Goal: Task Accomplishment & Management: Manage account settings

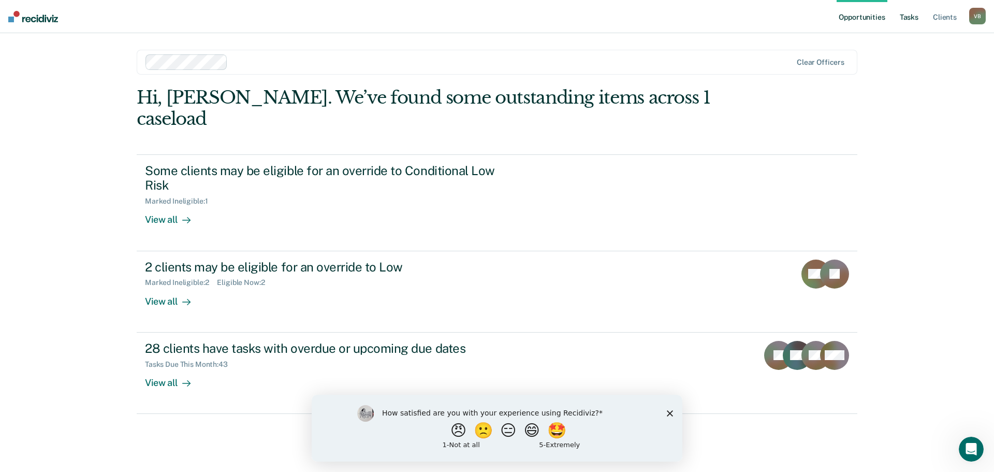
click at [909, 17] on link "Tasks" at bounding box center [909, 16] width 23 height 33
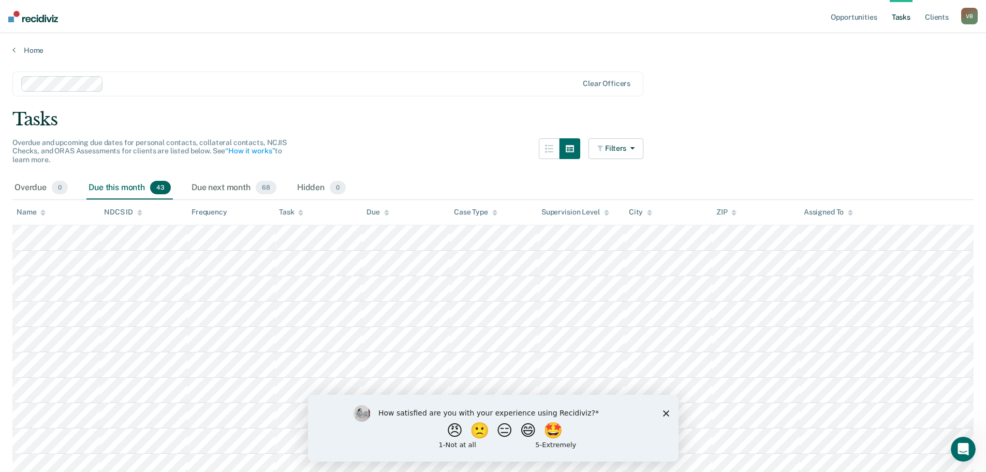
click at [666, 413] on polygon "Close survey" at bounding box center [666, 412] width 6 height 6
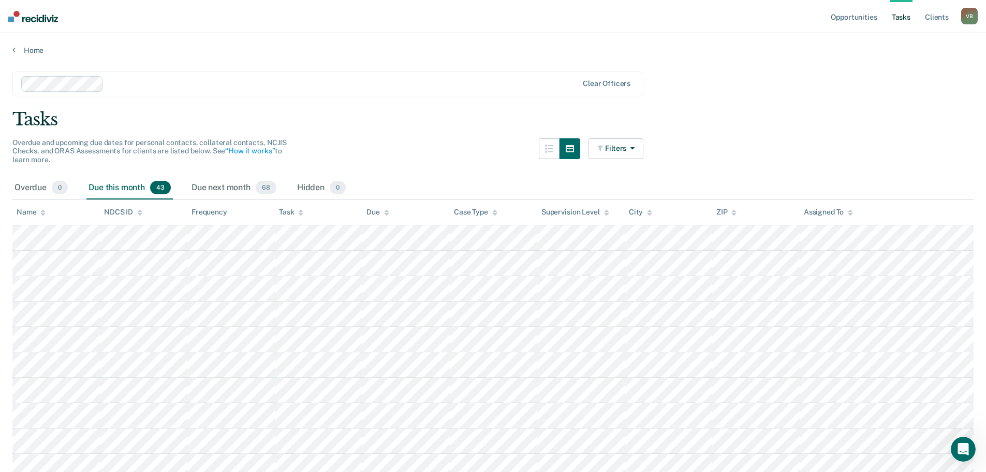
click at [138, 188] on div "Due this month 43" at bounding box center [129, 188] width 86 height 23
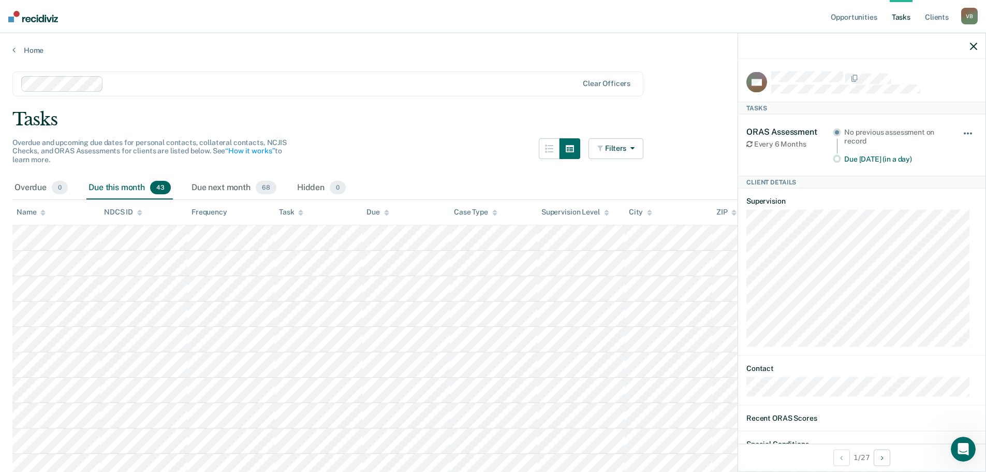
click at [970, 132] on span "button" at bounding box center [971, 133] width 2 height 2
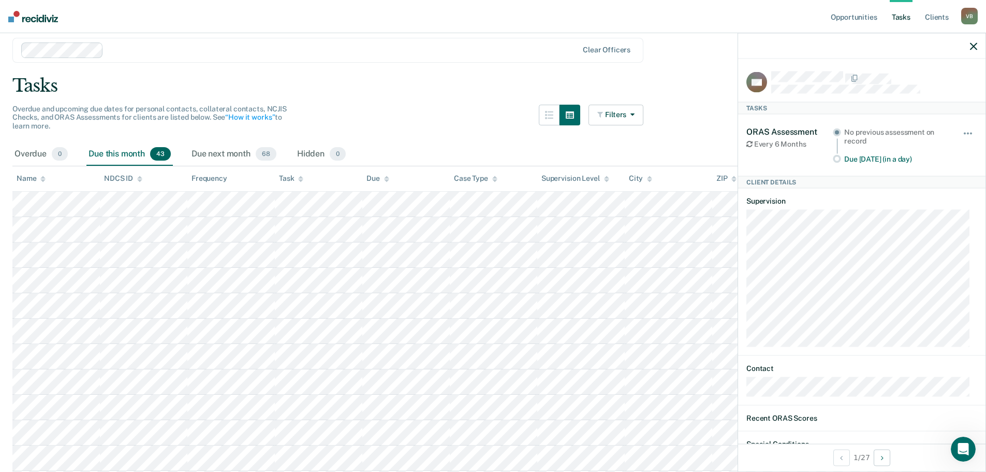
scroll to position [52, 0]
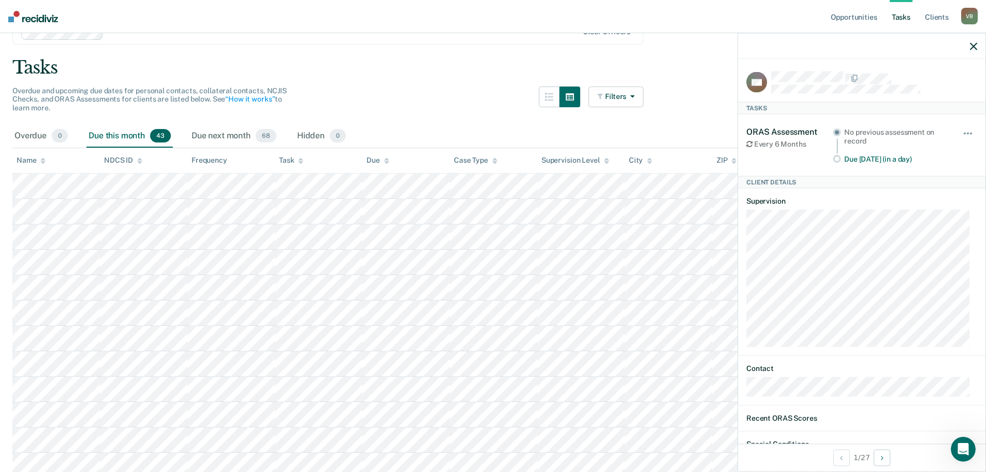
click at [976, 47] on icon "button" at bounding box center [973, 45] width 7 height 7
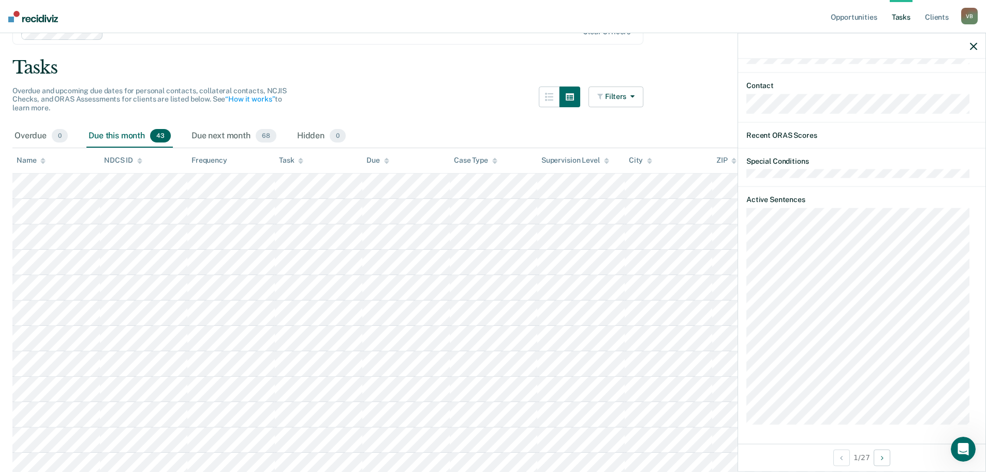
scroll to position [283, 0]
click at [885, 457] on button "Next Client" at bounding box center [882, 457] width 17 height 17
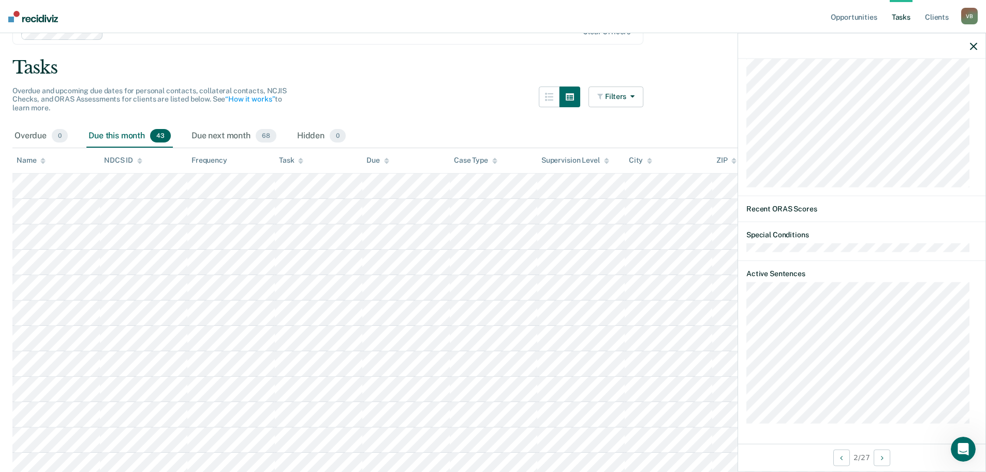
click at [507, 92] on div "Overdue and upcoming due dates for personal contacts, collateral contacts, NCJI…" at bounding box center [327, 105] width 631 height 38
click at [974, 45] on icon "button" at bounding box center [973, 45] width 7 height 7
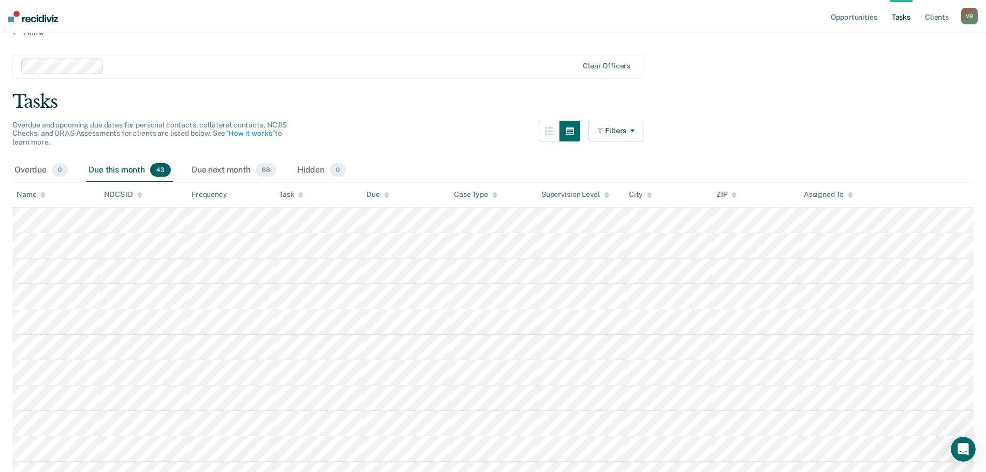
scroll to position [0, 0]
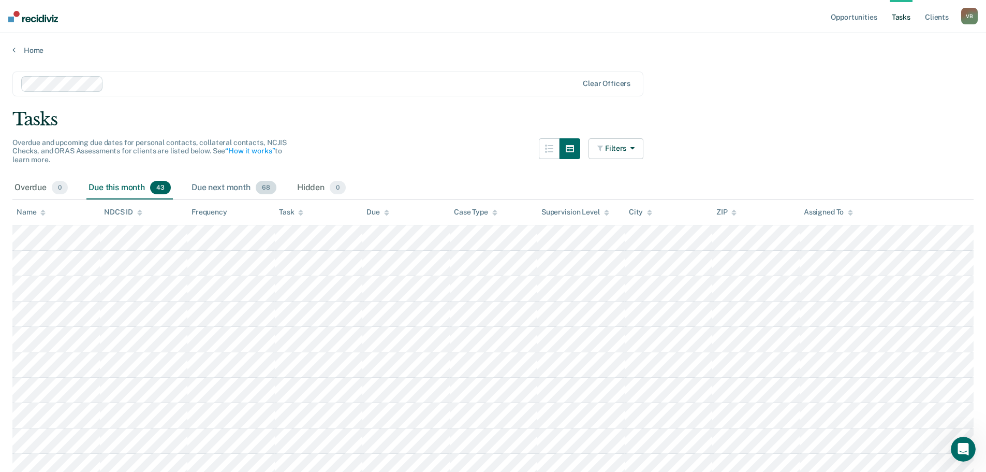
click at [219, 189] on div "Due next month 68" at bounding box center [233, 188] width 89 height 23
click at [125, 186] on div "Due this month 43" at bounding box center [129, 188] width 86 height 23
